Goal: Task Accomplishment & Management: Manage account settings

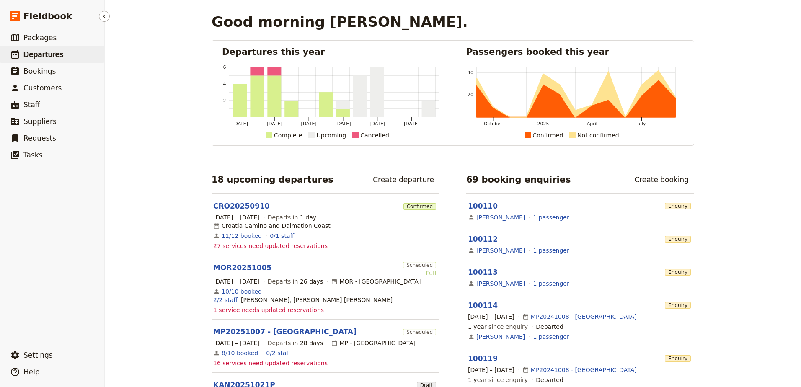
click at [30, 51] on span "Departures" at bounding box center [43, 54] width 40 height 8
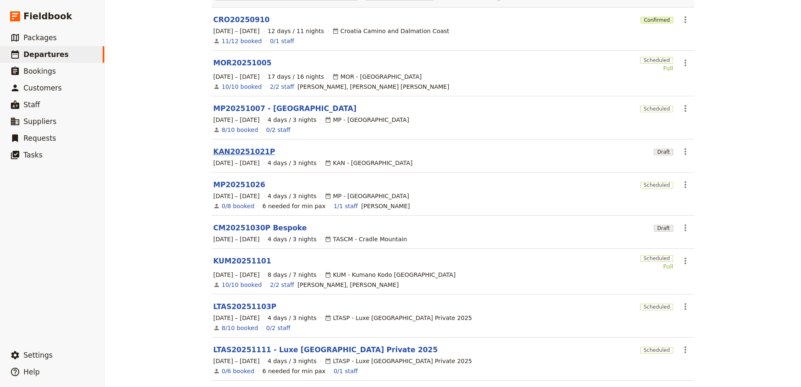
scroll to position [84, 0]
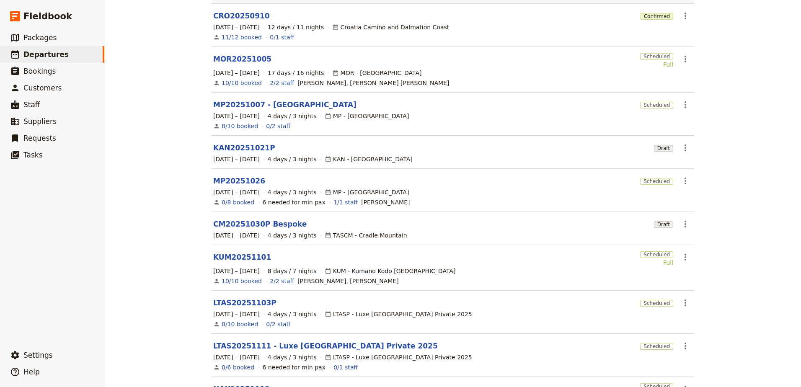
click at [243, 143] on link "KAN20251021P" at bounding box center [244, 148] width 62 height 10
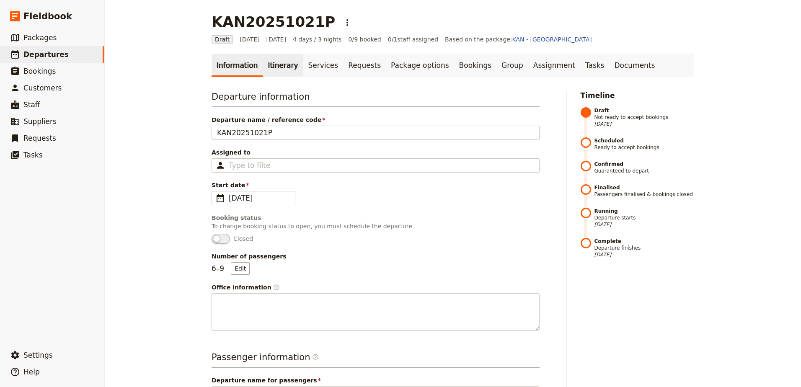
click at [263, 69] on link "Itinerary" at bounding box center [283, 65] width 40 height 23
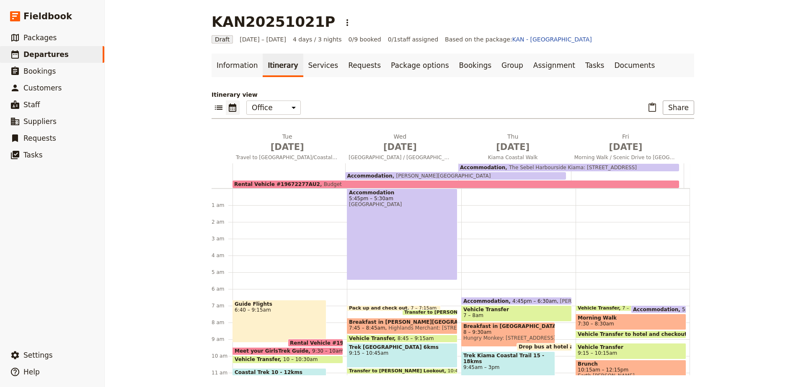
scroll to position [103, 0]
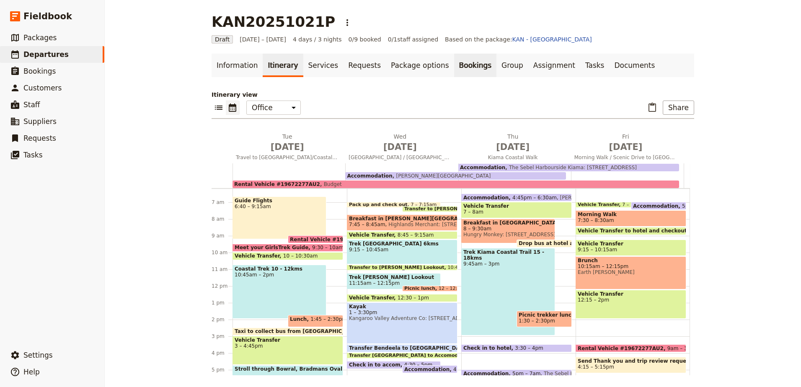
click at [454, 70] on link "Bookings" at bounding box center [475, 65] width 42 height 23
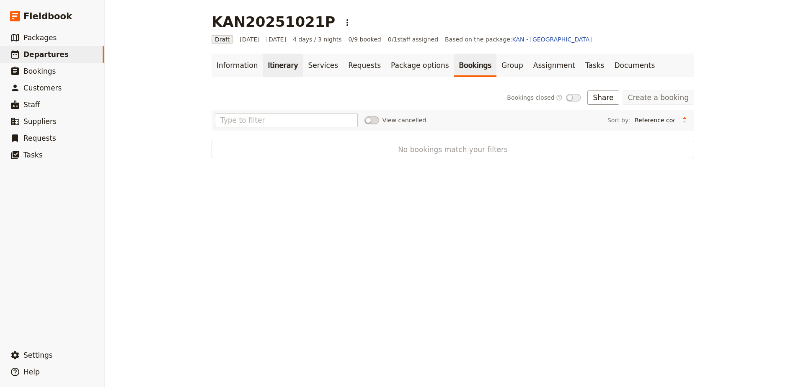
click at [263, 72] on link "Itinerary" at bounding box center [283, 65] width 40 height 23
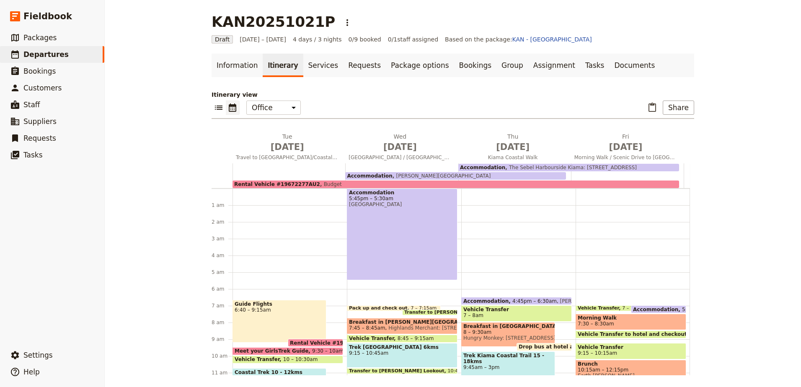
scroll to position [103, 0]
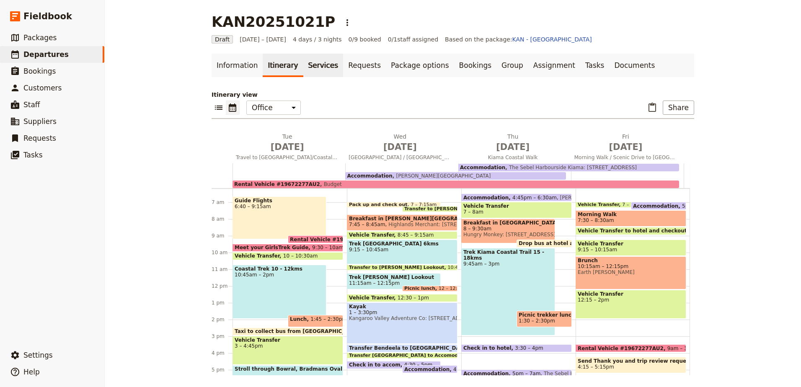
click at [311, 70] on link "Services" at bounding box center [323, 65] width 40 height 23
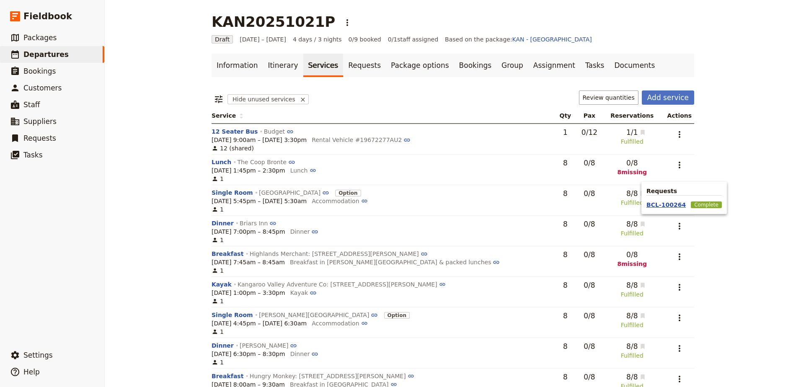
click at [673, 201] on button "BCL-100264" at bounding box center [665, 205] width 39 height 8
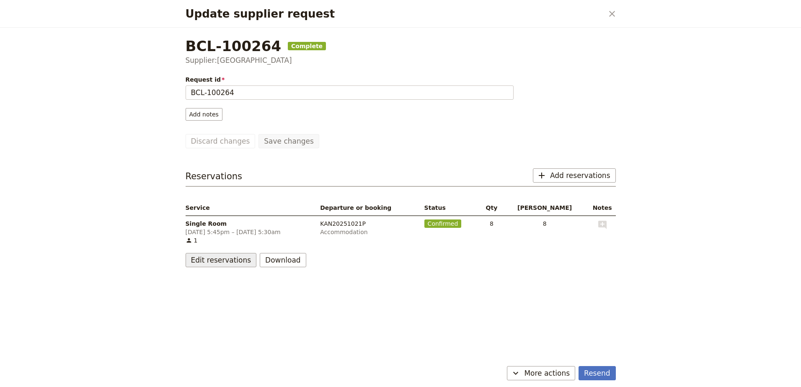
click at [232, 261] on button "Edit reservations" at bounding box center [221, 260] width 71 height 14
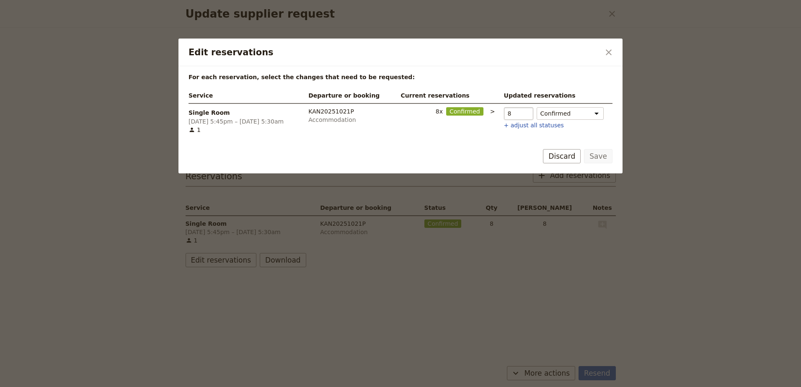
click at [519, 112] on input "8" at bounding box center [518, 113] width 29 height 13
click at [610, 53] on icon "Close dialog" at bounding box center [609, 52] width 10 height 10
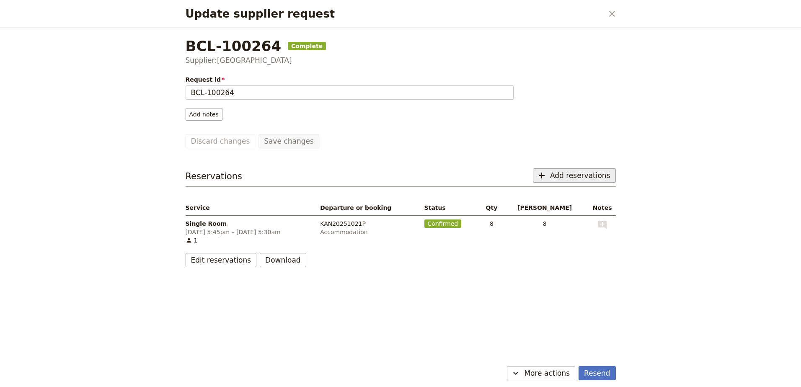
click at [577, 170] on button "​ Add reservations" at bounding box center [574, 175] width 83 height 14
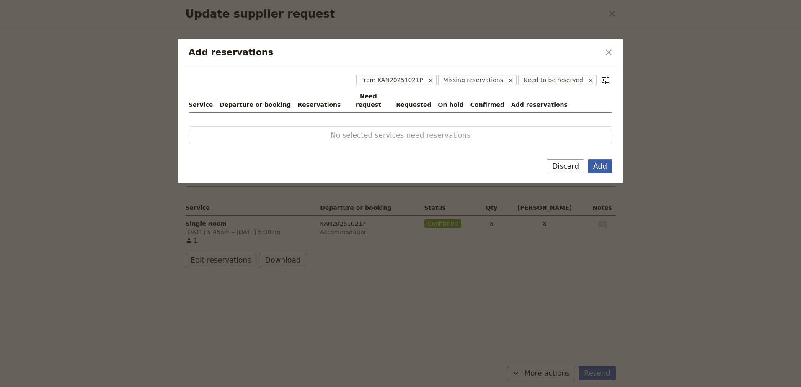
click at [605, 159] on button "Add" at bounding box center [600, 166] width 25 height 14
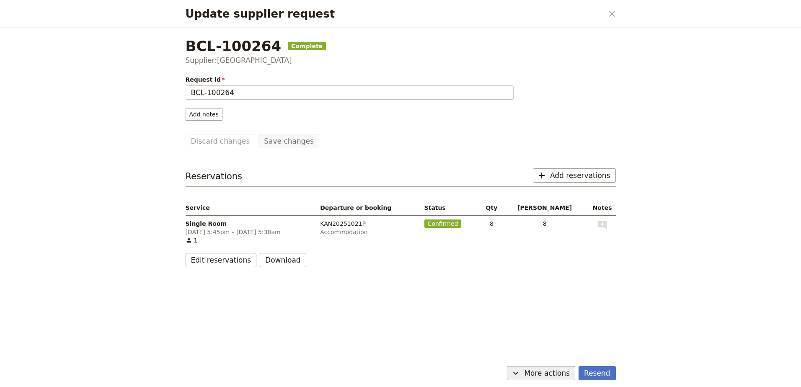
click at [521, 377] on icon "Update supplier request" at bounding box center [516, 373] width 10 height 10
click at [228, 261] on button "Edit reservations" at bounding box center [221, 260] width 71 height 14
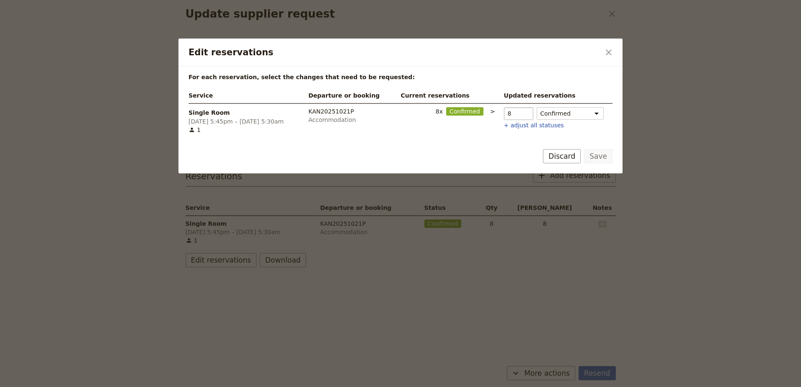
click at [519, 112] on input "8" at bounding box center [518, 113] width 29 height 13
click at [614, 45] on button "​" at bounding box center [609, 52] width 14 height 14
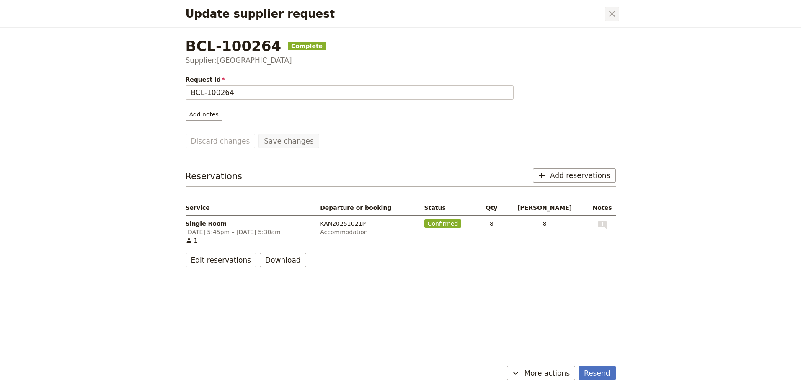
click at [609, 12] on icon "Close dialog" at bounding box center [612, 14] width 10 height 10
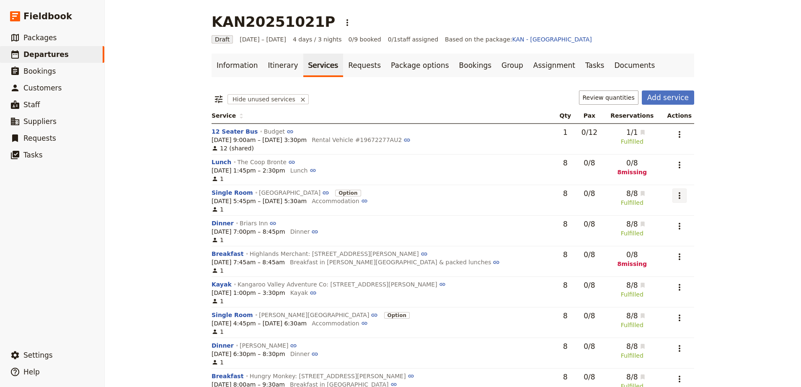
click at [674, 194] on icon "Actions" at bounding box center [679, 196] width 10 height 10
click at [667, 218] on button "Edit service" at bounding box center [638, 214] width 88 height 12
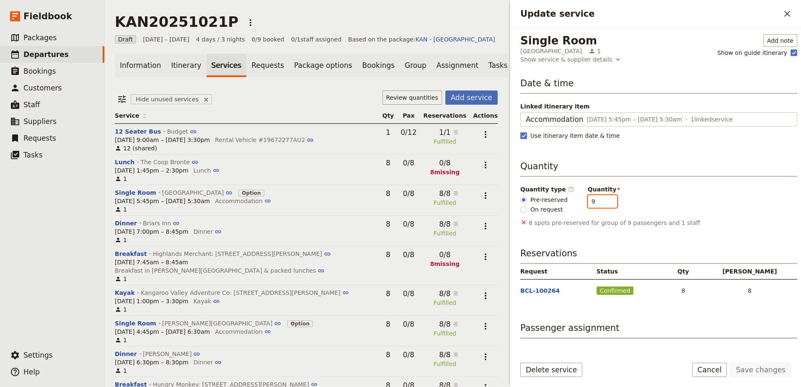
type input "9"
click at [604, 199] on input "9" at bounding box center [602, 201] width 29 height 13
click at [775, 367] on button "Save changes" at bounding box center [760, 370] width 61 height 14
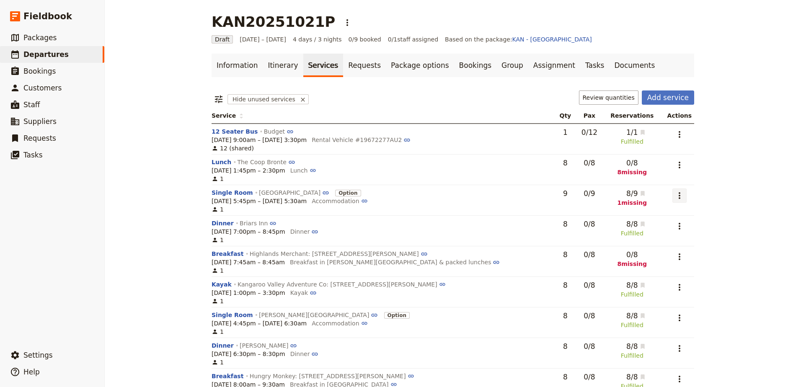
click at [674, 198] on icon "Actions" at bounding box center [679, 196] width 10 height 10
click at [672, 239] on span "Go to request BCL-100264" at bounding box center [637, 237] width 77 height 8
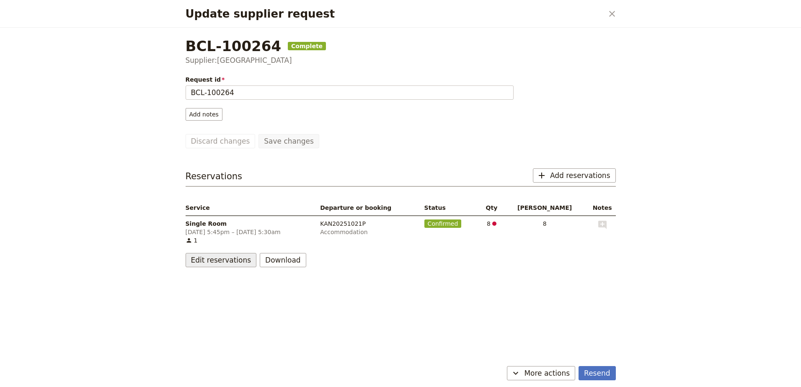
click at [201, 257] on button "Edit reservations" at bounding box center [221, 260] width 71 height 14
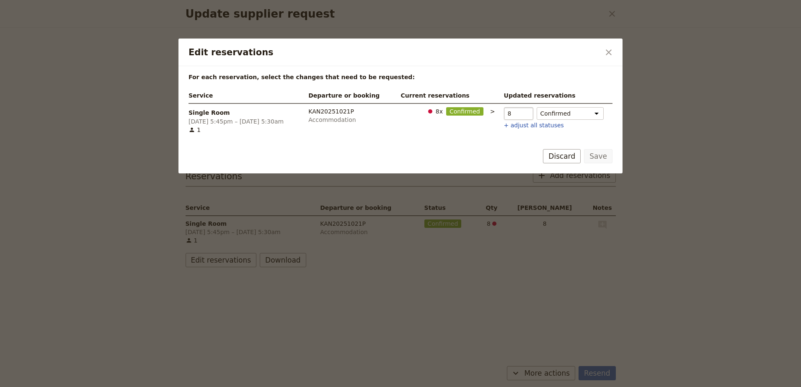
click at [520, 113] on input "8" at bounding box center [518, 113] width 29 height 13
click at [611, 48] on icon "Close dialog" at bounding box center [609, 52] width 10 height 10
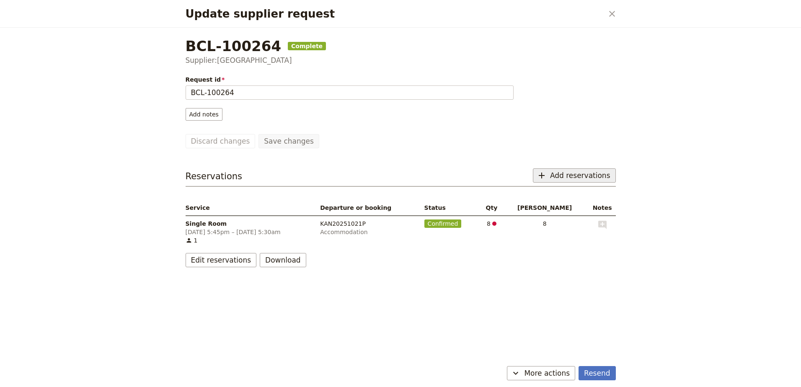
click at [563, 169] on button "​ Add reservations" at bounding box center [574, 175] width 83 height 14
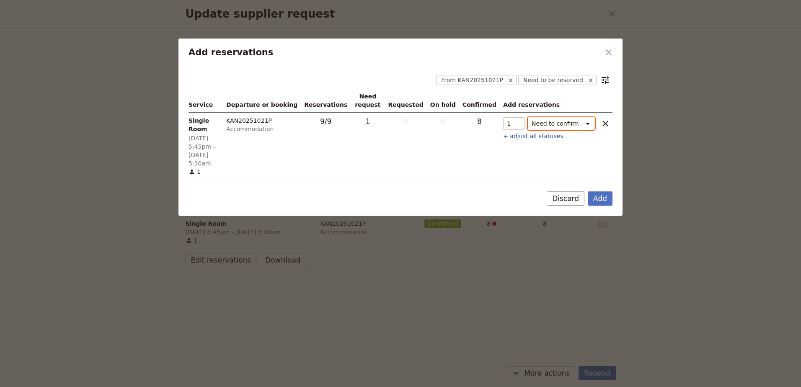
click at [586, 121] on select "Need to confirm Need to hold On hold requested Confirm requested On hold Confir…" at bounding box center [561, 123] width 67 height 13
click at [598, 191] on button "Add" at bounding box center [600, 198] width 25 height 14
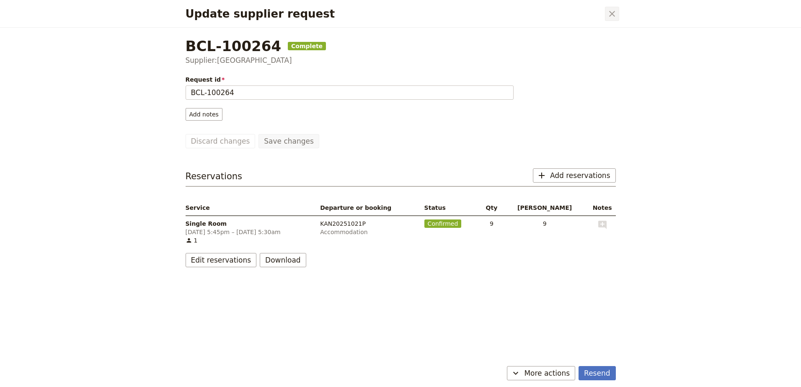
click at [614, 14] on icon "Close dialog" at bounding box center [612, 14] width 10 height 10
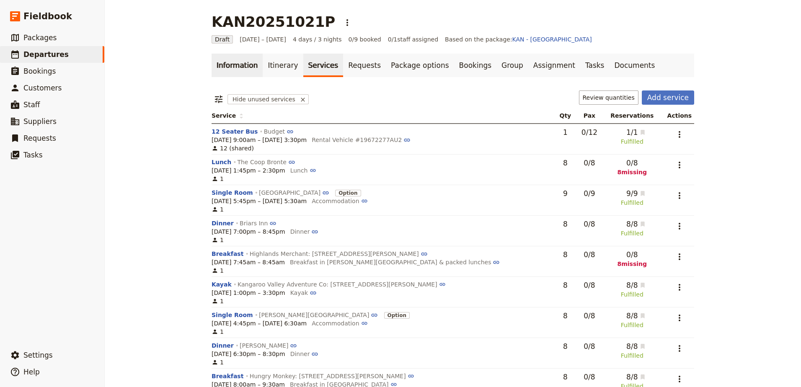
click at [245, 56] on link "Information" at bounding box center [237, 65] width 51 height 23
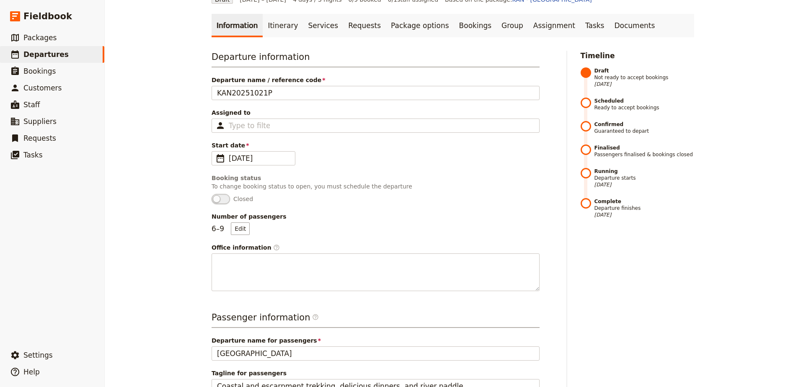
scroll to position [42, 0]
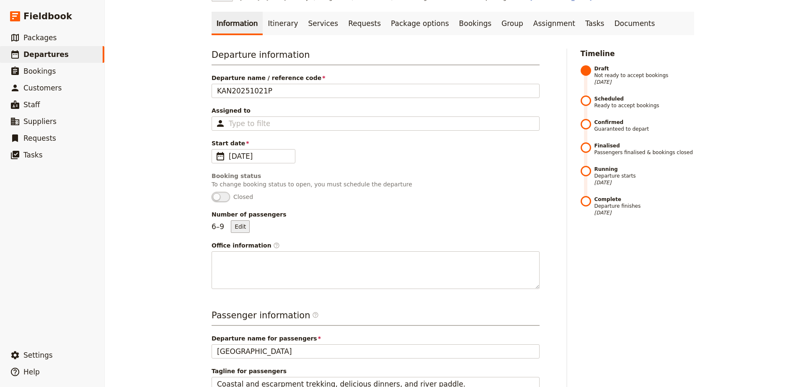
click at [245, 228] on button "Edit" at bounding box center [240, 226] width 19 height 13
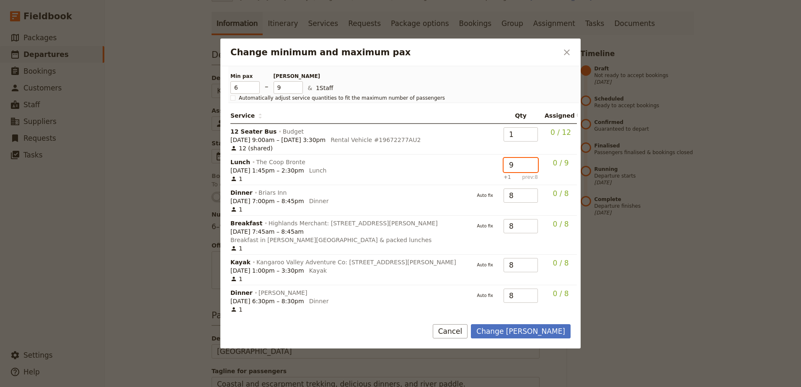
type input "9"
click at [528, 162] on input "9" at bounding box center [521, 165] width 34 height 14
type input "9"
click at [525, 193] on input "9" at bounding box center [521, 195] width 34 height 14
type input "9"
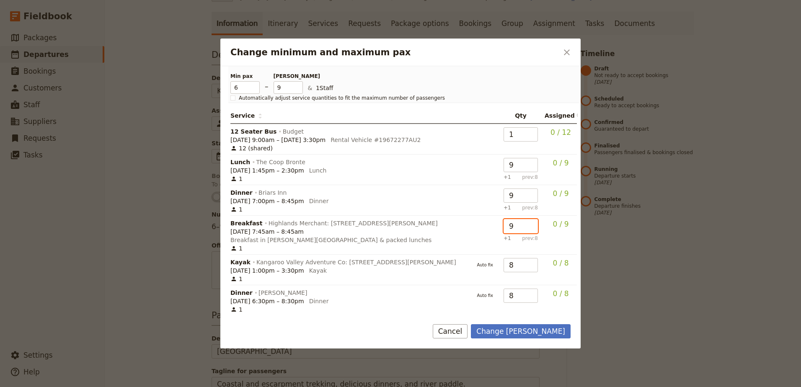
click at [527, 223] on input "9" at bounding box center [521, 226] width 34 height 14
type input "9"
click at [525, 258] on input "9" at bounding box center [521, 265] width 34 height 14
type input "9"
click at [526, 289] on input "9" at bounding box center [521, 296] width 34 height 14
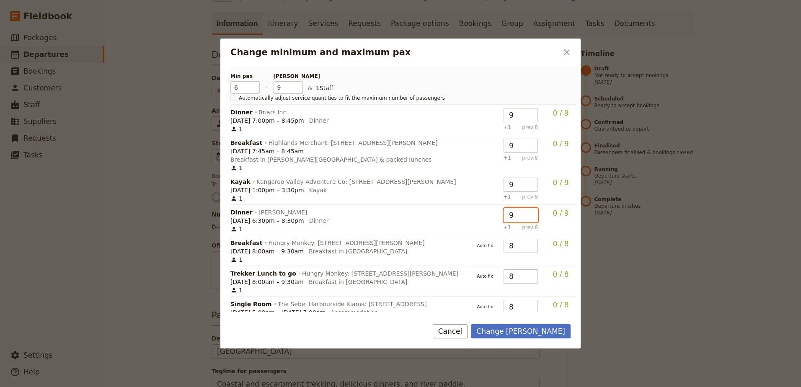
scroll to position [84, 0]
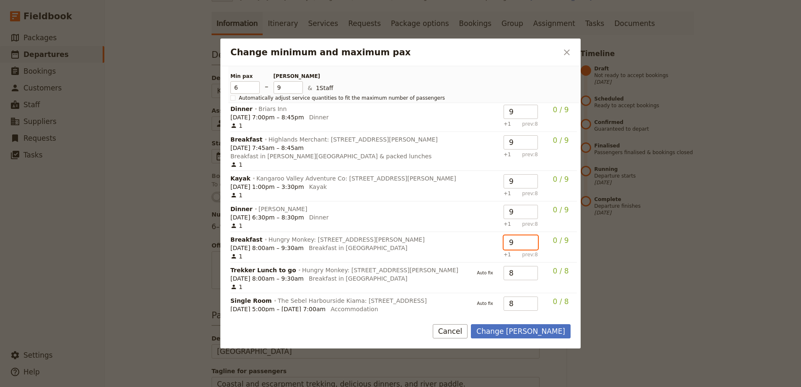
type input "9"
click at [526, 235] on input "9" at bounding box center [521, 242] width 34 height 14
type input "9"
click at [526, 266] on input "9" at bounding box center [521, 273] width 34 height 14
type input "9"
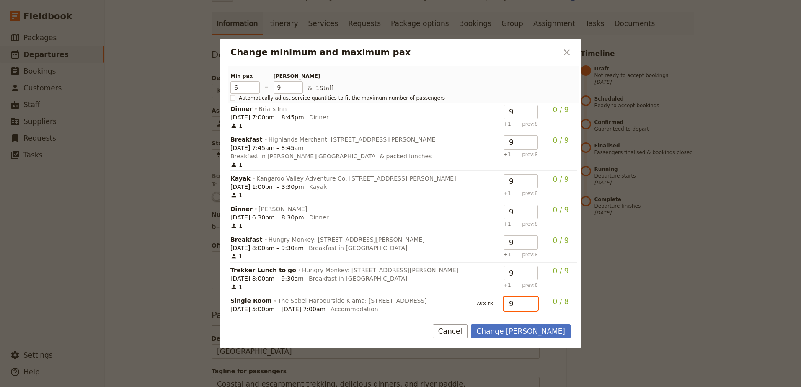
click at [527, 297] on input "9" at bounding box center [521, 304] width 34 height 14
click at [536, 329] on button "Change max pax" at bounding box center [521, 331] width 100 height 14
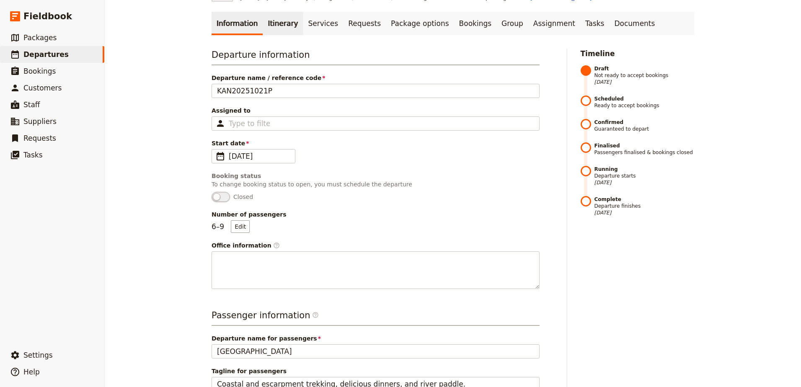
click at [275, 22] on link "Itinerary" at bounding box center [283, 23] width 40 height 23
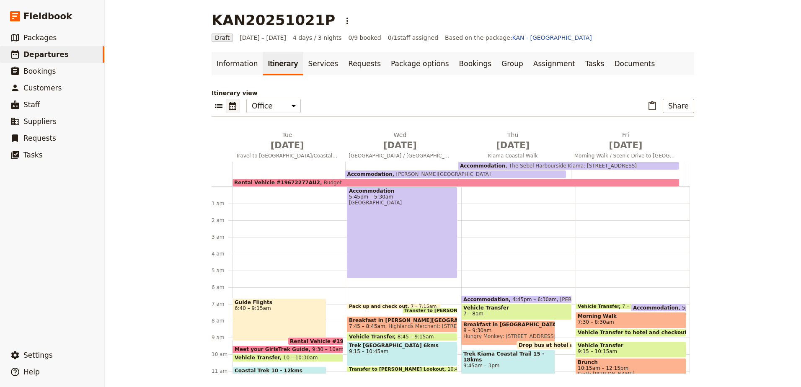
scroll to position [103, 0]
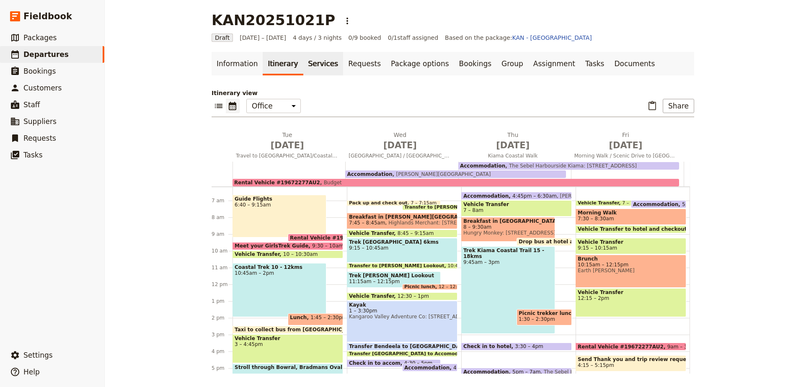
click at [305, 59] on link "Services" at bounding box center [323, 63] width 40 height 23
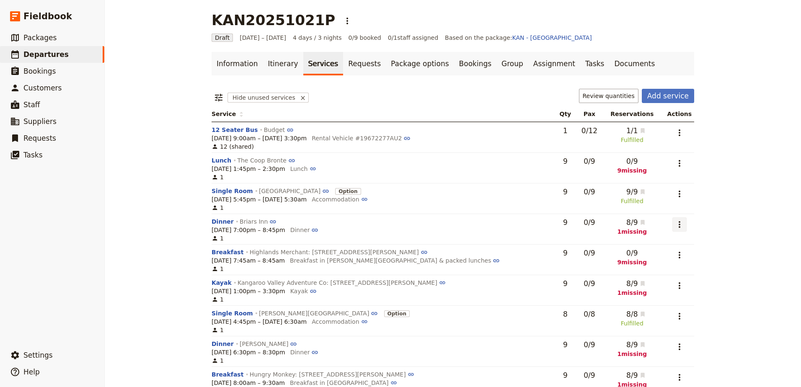
click at [677, 227] on icon "Actions" at bounding box center [679, 224] width 10 height 10
click at [664, 267] on span "Go to request BI-100331" at bounding box center [640, 266] width 72 height 8
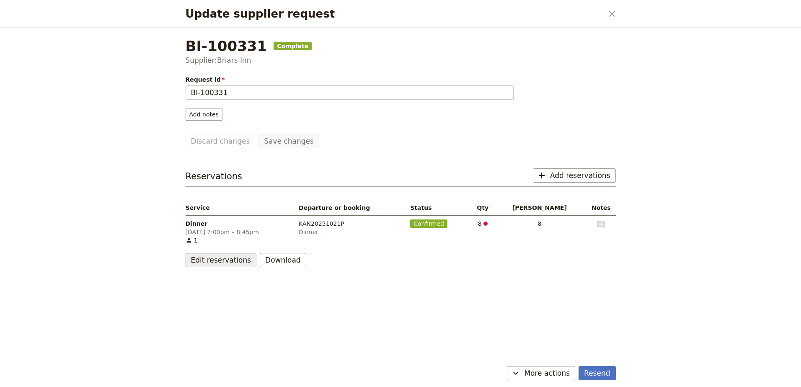
click at [236, 261] on button "Edit reservations" at bounding box center [221, 260] width 71 height 14
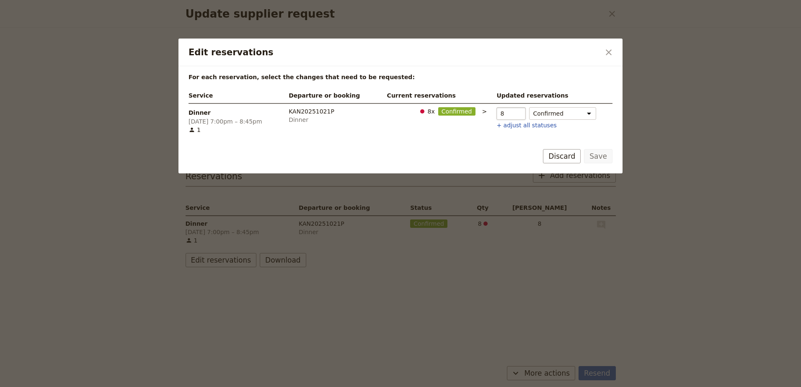
click at [510, 110] on input "8" at bounding box center [510, 113] width 29 height 13
click at [514, 112] on input "8" at bounding box center [510, 113] width 29 height 13
click at [613, 56] on icon "Close dialog" at bounding box center [609, 52] width 10 height 10
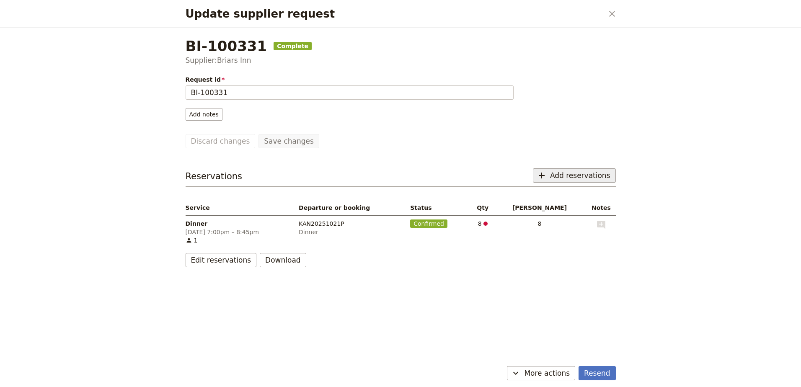
click at [602, 178] on span "Add reservations" at bounding box center [580, 175] width 60 height 10
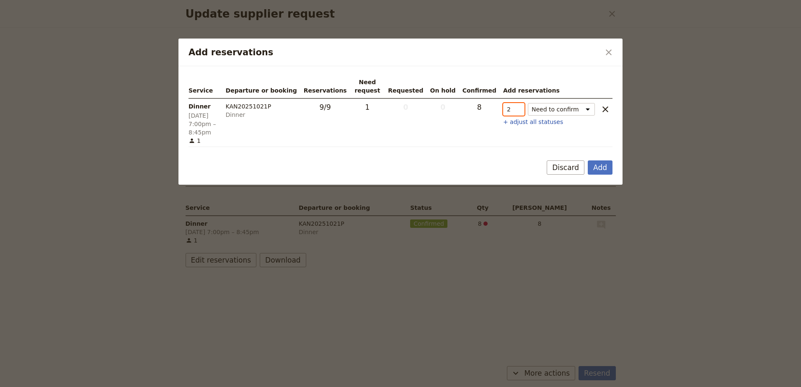
click at [520, 109] on input "2" at bounding box center [513, 109] width 21 height 13
type input "1"
click at [519, 111] on input "1" at bounding box center [513, 109] width 21 height 13
click at [590, 110] on select "Need to confirm Need to hold On hold requested Confirm requested On hold Confir…" at bounding box center [561, 109] width 67 height 13
click at [594, 160] on button "Add" at bounding box center [600, 167] width 25 height 14
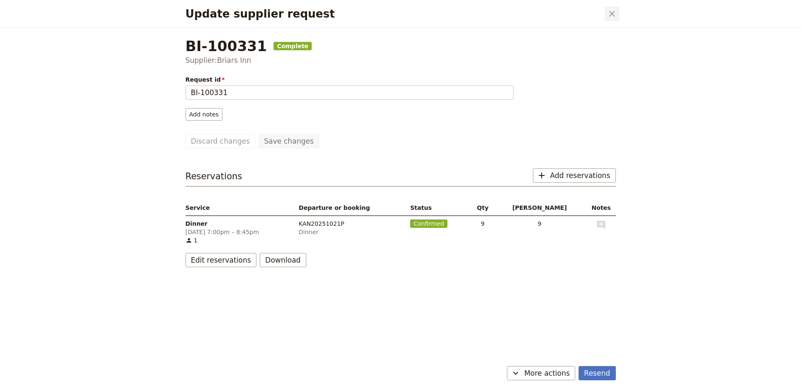
click at [611, 17] on icon "Close dialog" at bounding box center [612, 14] width 10 height 10
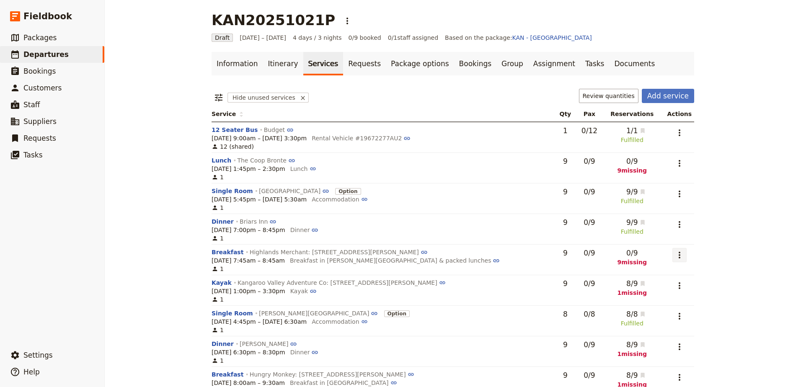
click at [674, 251] on icon "Actions" at bounding box center [679, 255] width 10 height 10
click at [713, 219] on div "KAN20251021P ​ Draft 21 – 24 Oct 2025 4 days / 3 nights 0/9 booked 0 / 1 staff …" at bounding box center [453, 193] width 696 height 387
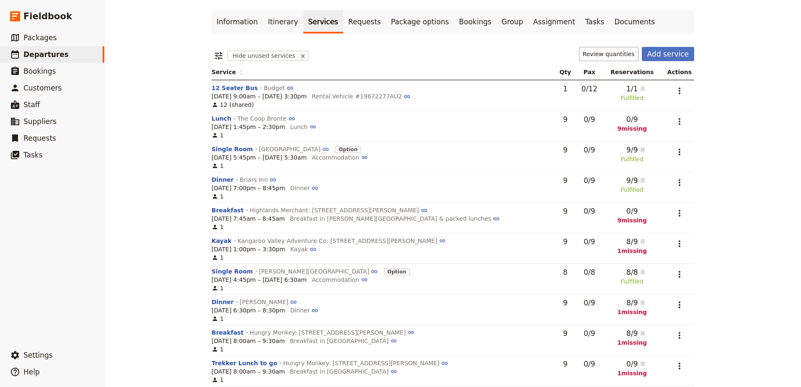
scroll to position [85, 0]
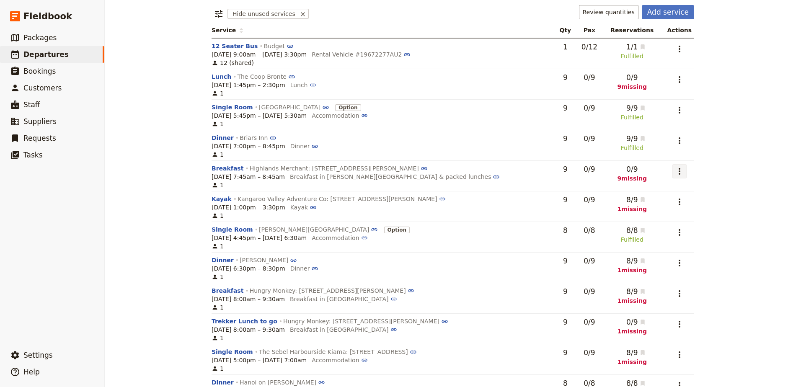
click at [675, 176] on icon "Actions" at bounding box center [679, 171] width 10 height 10
click at [662, 213] on span "Add to supplier request" at bounding box center [641, 213] width 69 height 8
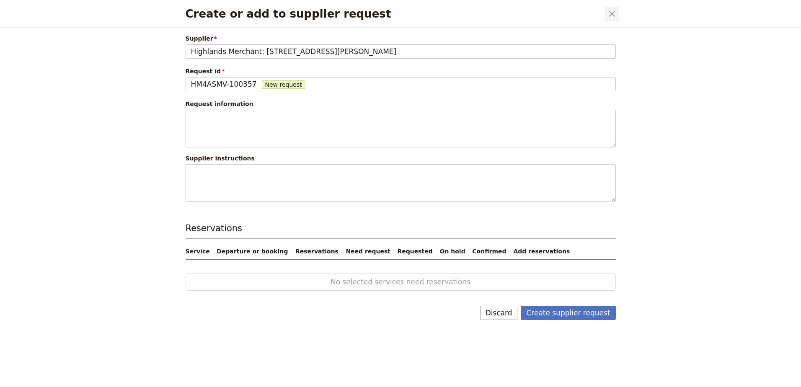
click at [611, 12] on icon "Close dialog" at bounding box center [612, 14] width 10 height 10
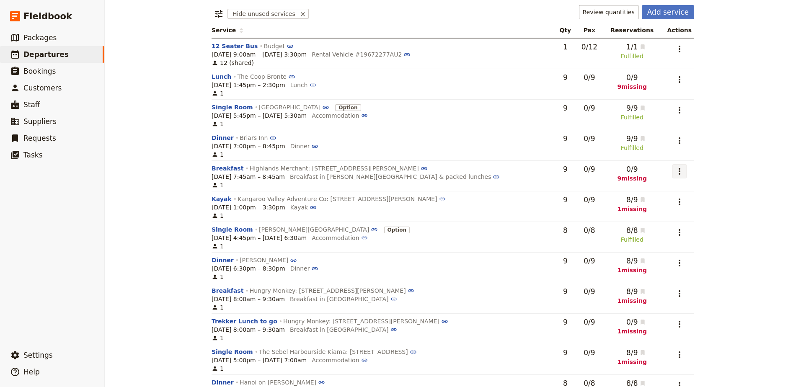
click at [674, 174] on icon "Actions" at bounding box center [679, 171] width 10 height 10
click at [670, 210] on span "Add to supplier request" at bounding box center [641, 213] width 69 height 8
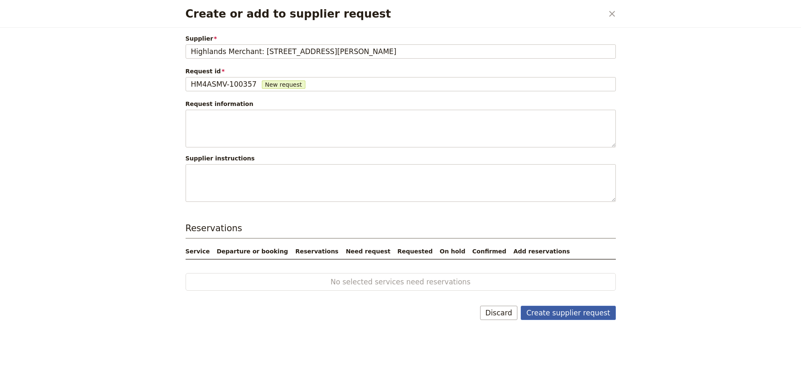
click at [570, 312] on button "Create supplier request" at bounding box center [568, 313] width 95 height 14
click at [613, 10] on icon "Close dialog" at bounding box center [612, 14] width 10 height 10
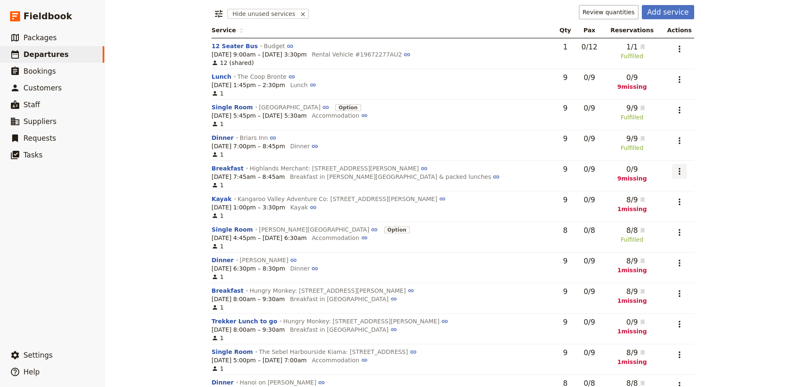
click at [672, 173] on button "​" at bounding box center [679, 171] width 14 height 14
click at [664, 194] on span "Edit service" at bounding box center [641, 190] width 69 height 8
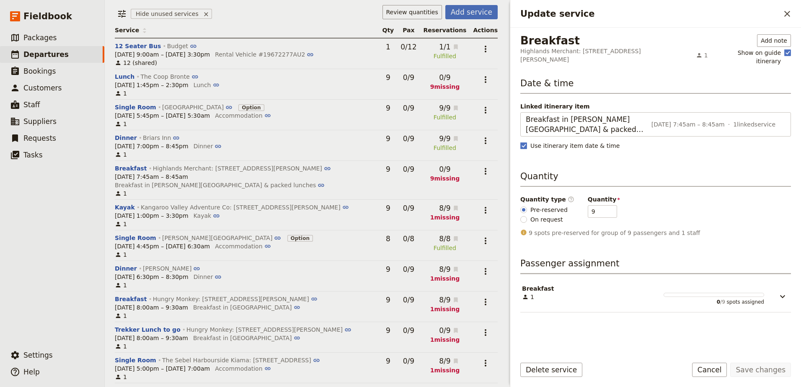
scroll to position [90, 0]
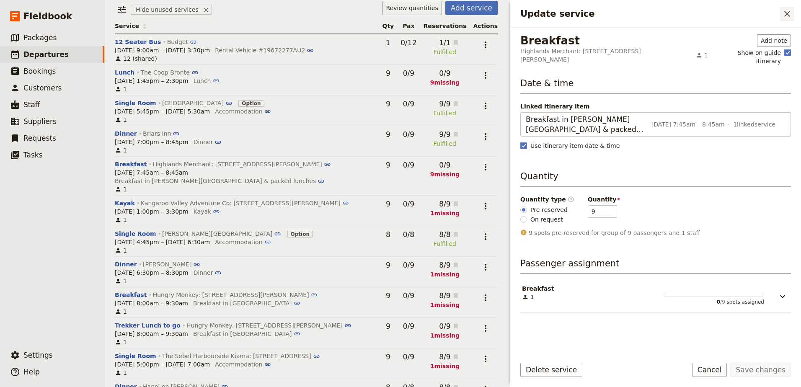
click at [790, 16] on icon "Close drawer" at bounding box center [787, 14] width 10 height 10
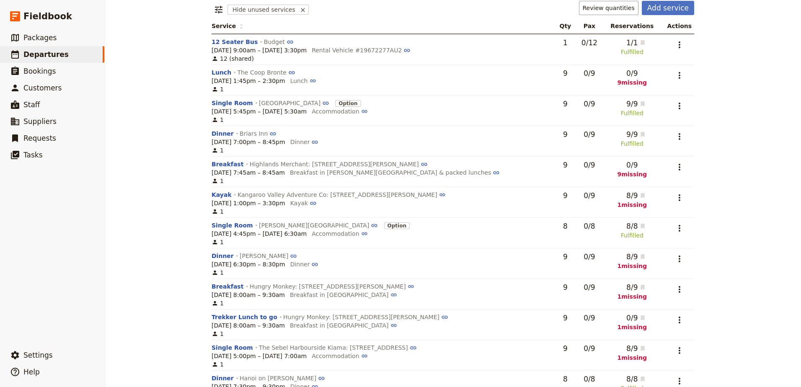
scroll to position [85, 0]
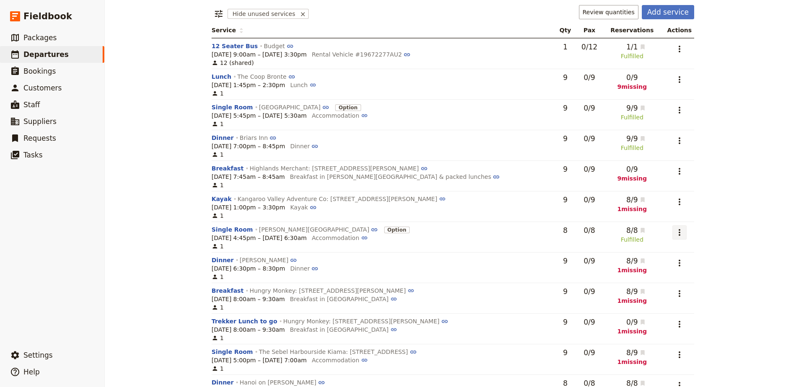
click at [676, 232] on icon "Actions" at bounding box center [679, 232] width 10 height 10
click at [664, 274] on span "Go to request WH-100262" at bounding box center [637, 274] width 77 height 8
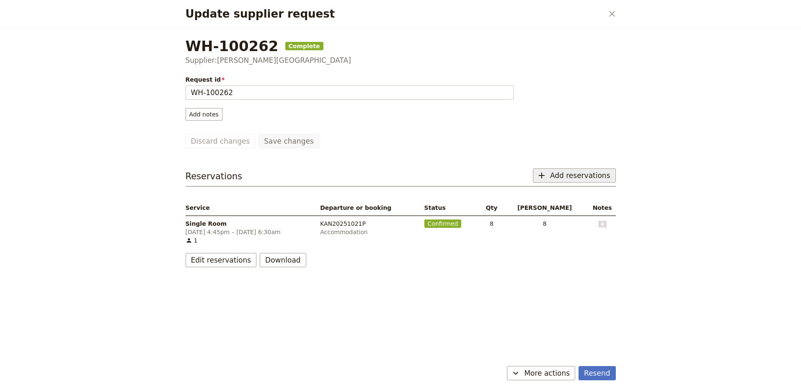
click at [581, 178] on span "Add reservations" at bounding box center [580, 175] width 60 height 10
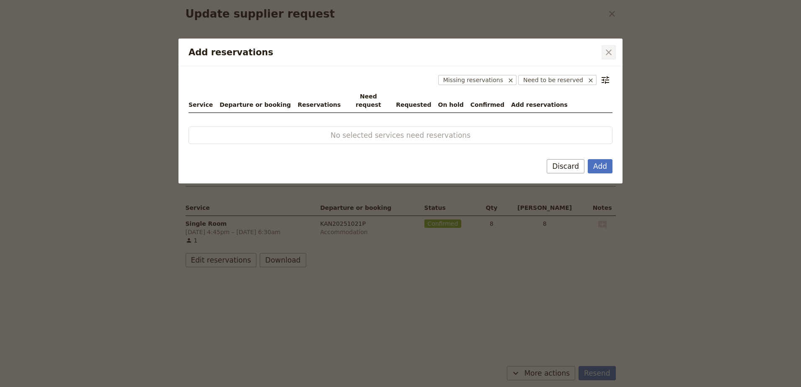
click at [602, 52] on button "​" at bounding box center [609, 52] width 14 height 14
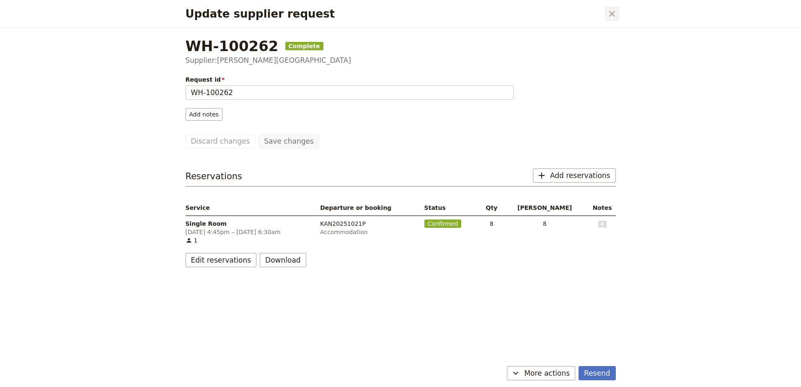
click at [612, 15] on icon "Close dialog" at bounding box center [612, 14] width 10 height 10
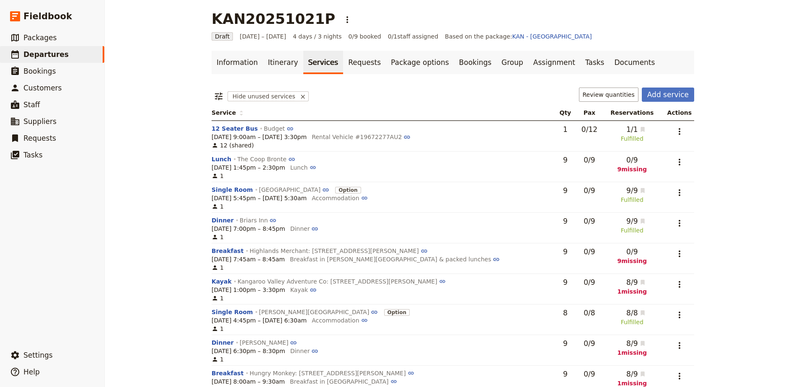
scroll to position [0, 0]
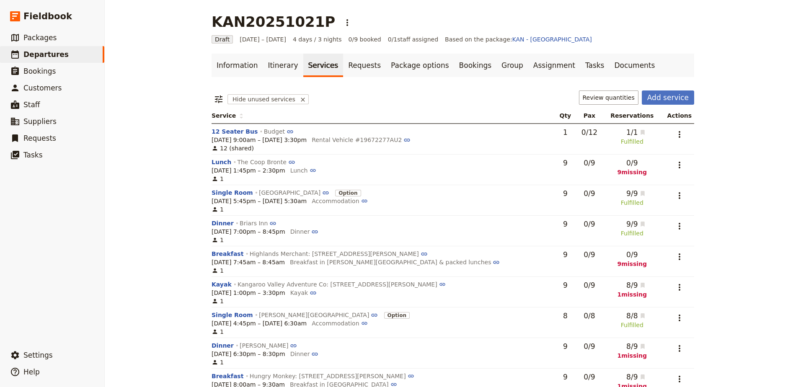
click at [239, 53] on main "KAN20251021P ​ Draft 21 – 24 Oct 2025 4 days / 3 nights 0/9 booked 0 / 1 staff …" at bounding box center [452, 252] width 503 height 504
click at [238, 56] on link "Information" at bounding box center [237, 65] width 51 height 23
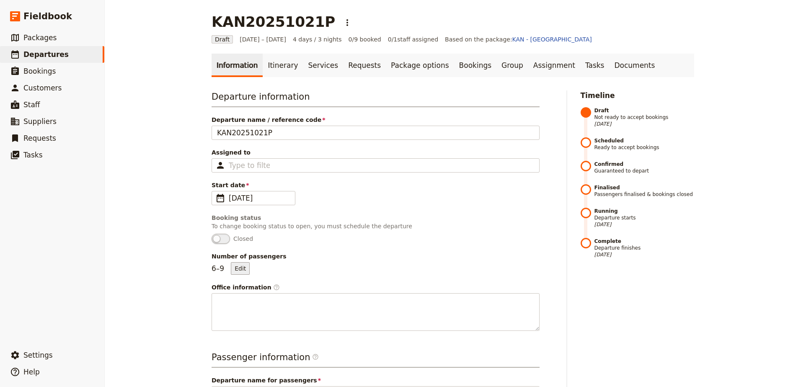
click at [235, 267] on button "Edit" at bounding box center [240, 268] width 19 height 13
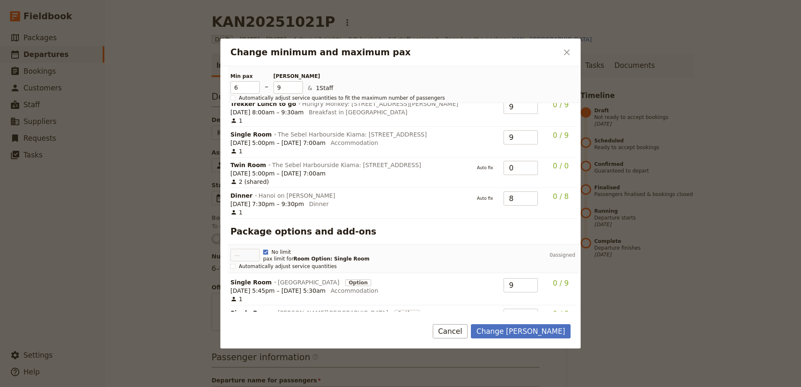
scroll to position [251, 0]
type input "9"
click at [525, 190] on input "9" at bounding box center [521, 197] width 34 height 14
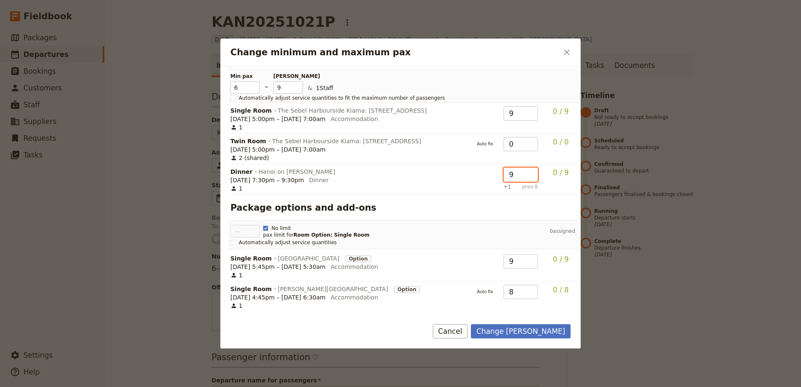
scroll to position [293, 0]
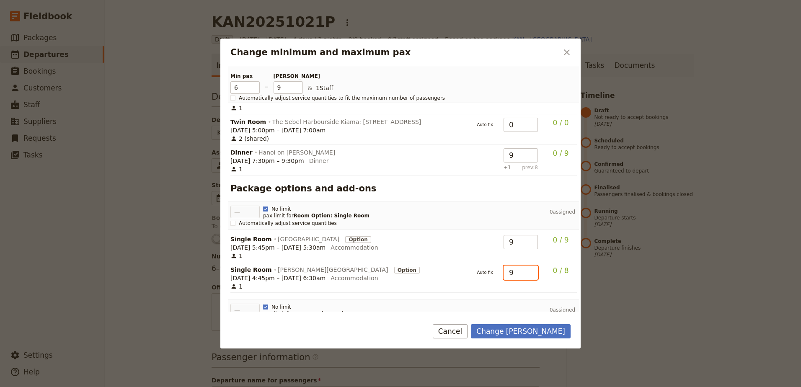
type input "9"
click at [527, 266] on input "9" at bounding box center [521, 273] width 34 height 14
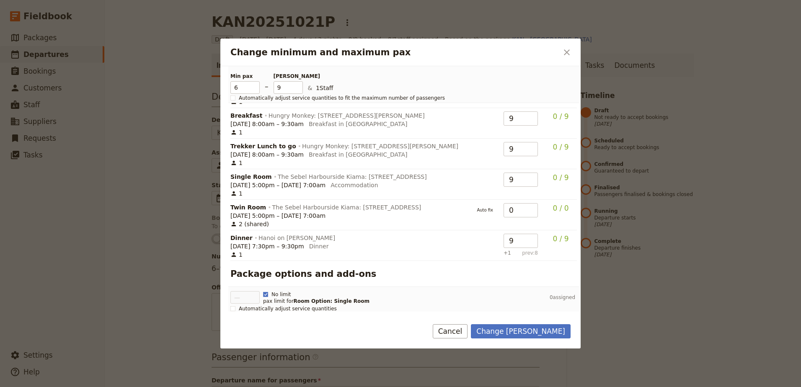
scroll to position [197, 0]
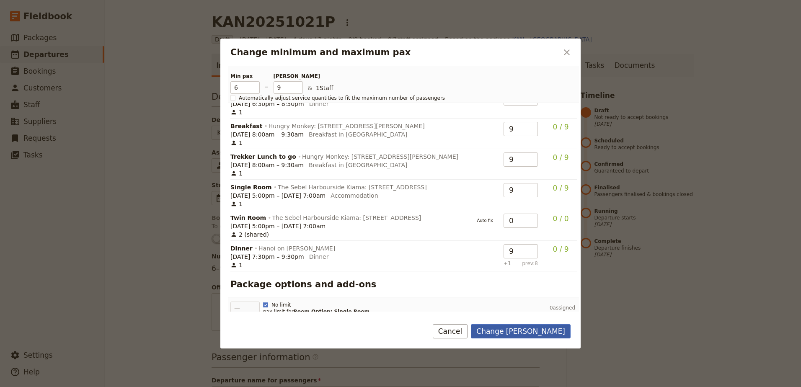
click at [525, 332] on button "Change max pax" at bounding box center [521, 331] width 100 height 14
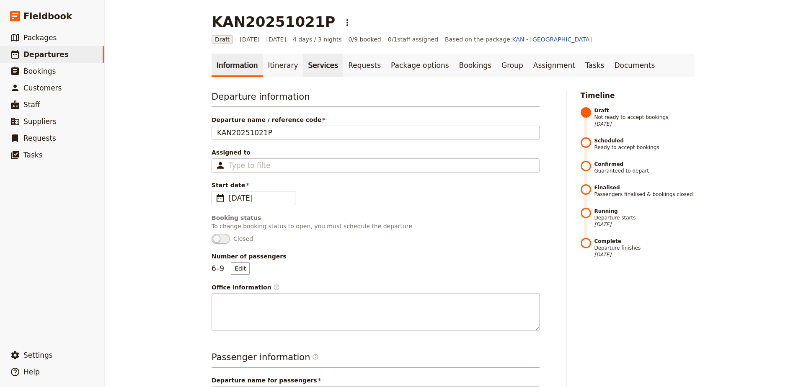
click at [303, 57] on link "Services" at bounding box center [323, 65] width 40 height 23
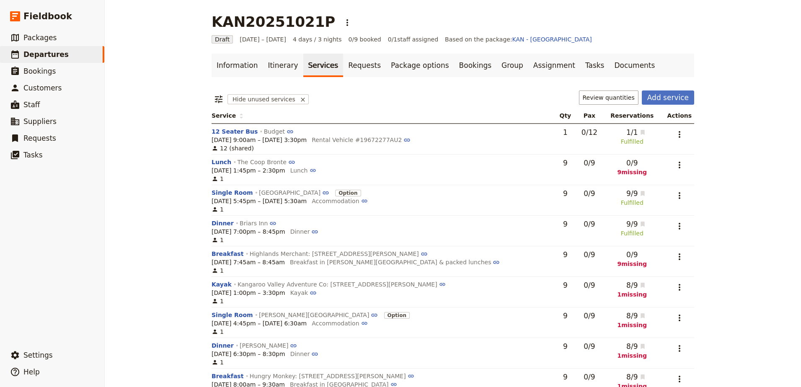
scroll to position [84, 0]
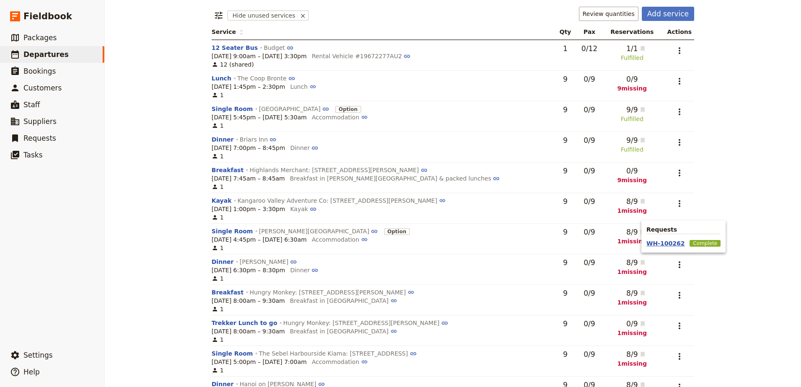
click at [659, 245] on button "WH-100262" at bounding box center [665, 243] width 38 height 8
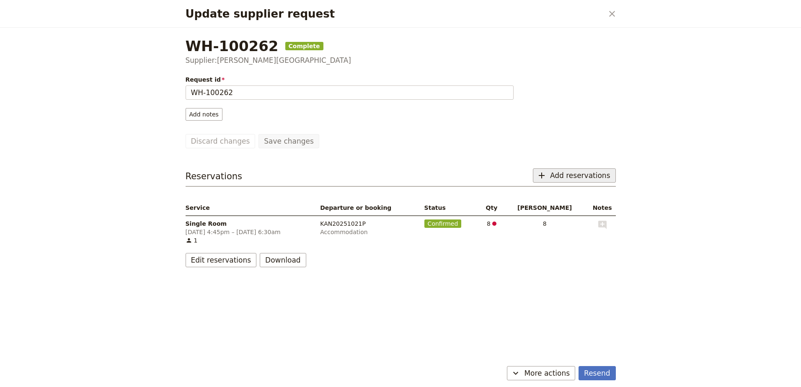
click at [586, 173] on span "Add reservations" at bounding box center [580, 175] width 60 height 10
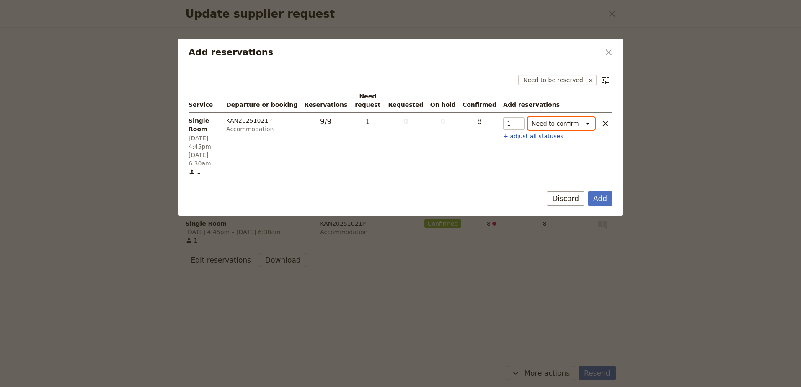
click at [586, 121] on select "Need to confirm Need to hold On hold requested Confirm requested On hold Confir…" at bounding box center [561, 123] width 67 height 13
click at [598, 191] on button "Add" at bounding box center [600, 198] width 25 height 14
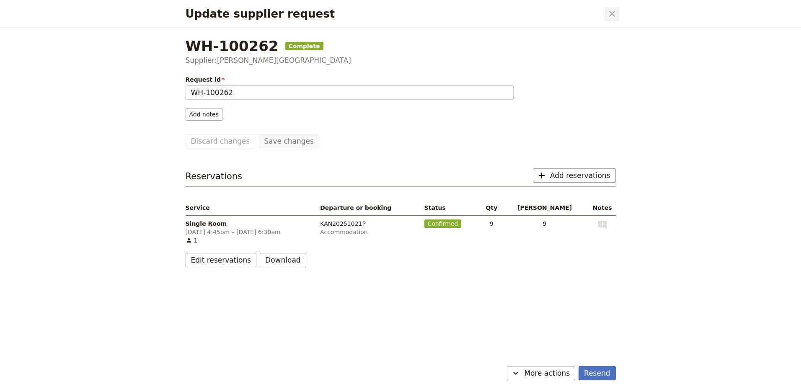
click at [614, 15] on icon "Close dialog" at bounding box center [612, 14] width 10 height 10
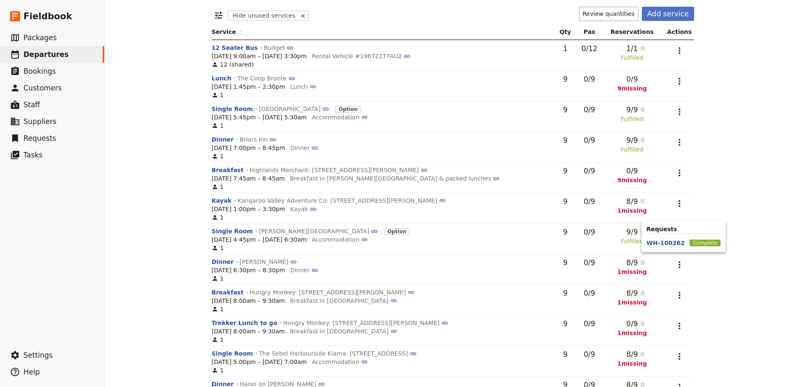
scroll to position [117, 0]
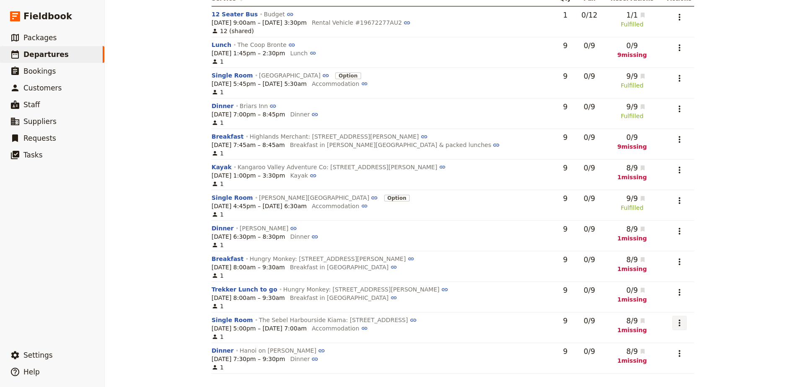
click at [674, 325] on icon "Actions" at bounding box center [679, 323] width 10 height 10
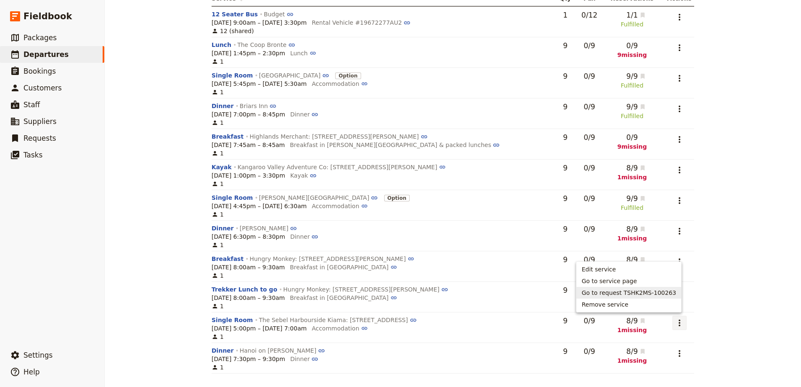
click at [666, 292] on span "Go to request TSHK2MS-100263" at bounding box center [628, 293] width 95 height 8
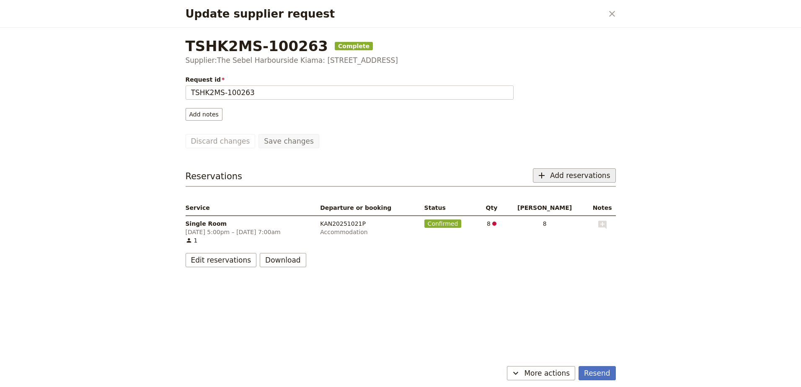
click at [594, 173] on span "Add reservations" at bounding box center [580, 175] width 60 height 10
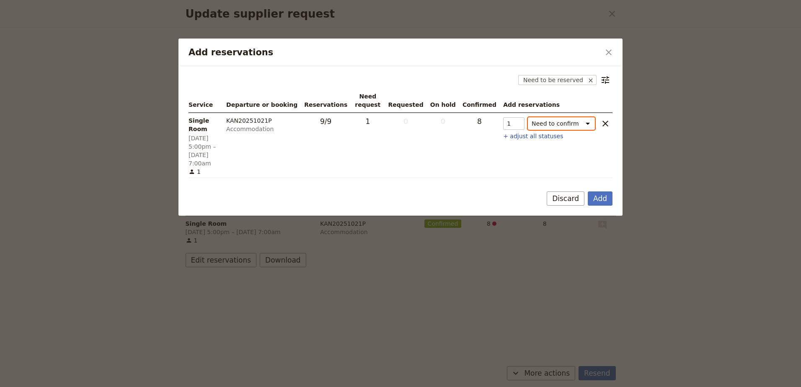
click at [574, 126] on select "Need to confirm Need to hold On hold requested Confirm requested On hold Confir…" at bounding box center [561, 123] width 67 height 13
click at [593, 191] on button "Add" at bounding box center [600, 198] width 25 height 14
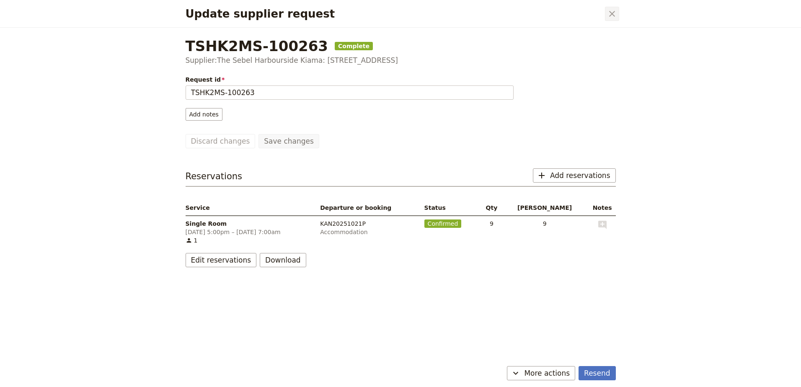
click at [610, 15] on icon "Close dialog" at bounding box center [612, 14] width 10 height 10
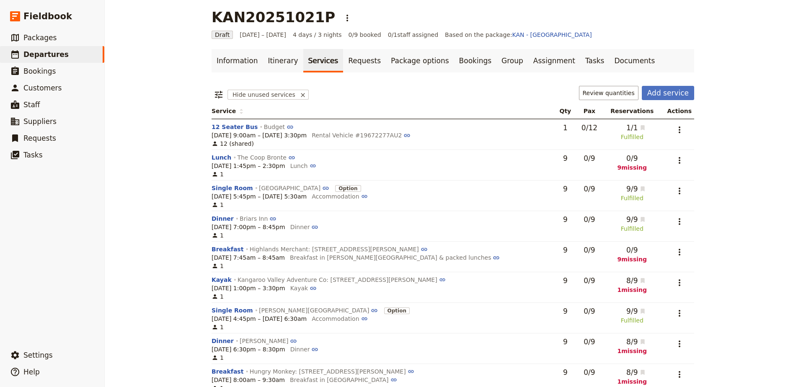
scroll to position [0, 0]
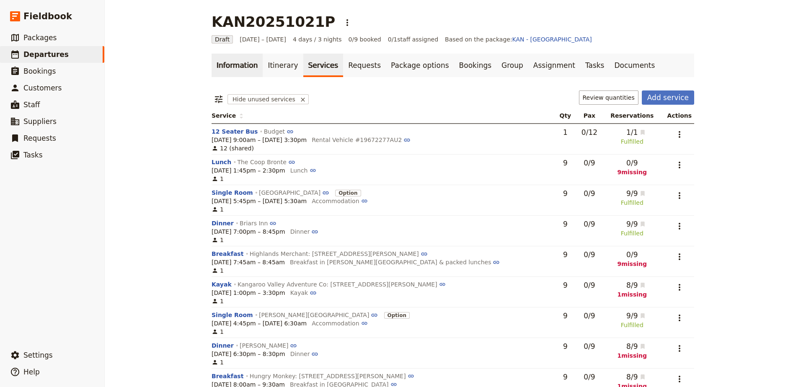
click at [220, 75] on link "Information" at bounding box center [237, 65] width 51 height 23
